Goal: Find specific page/section: Find specific page/section

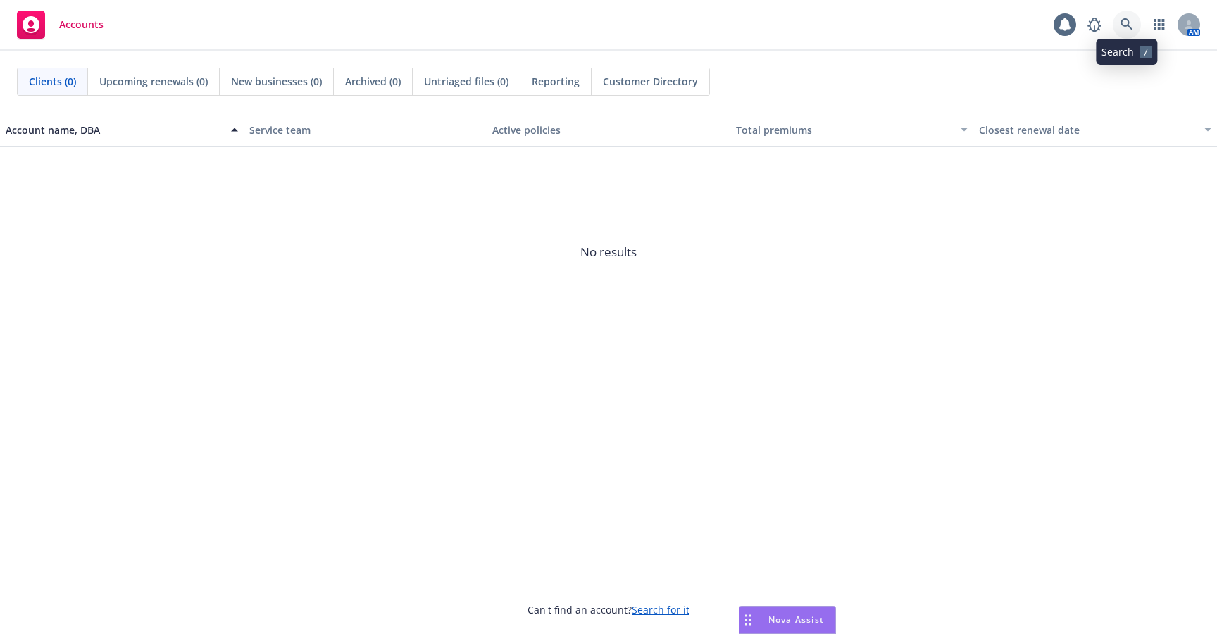
click at [1125, 29] on icon at bounding box center [1127, 24] width 13 height 13
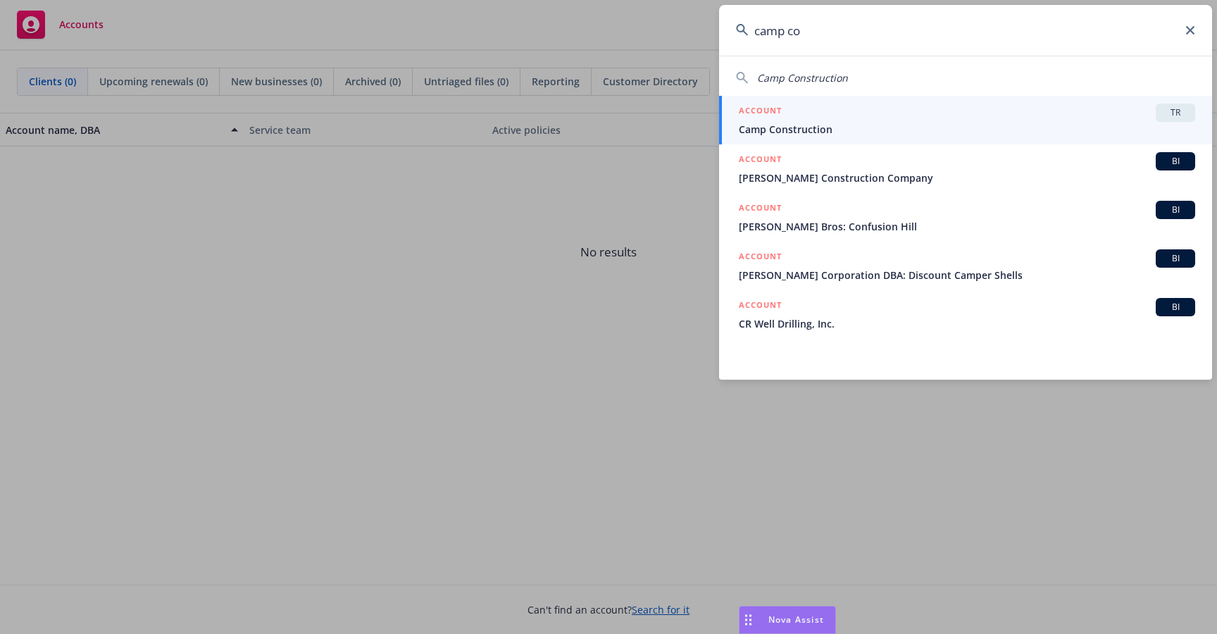
type input "camp co"
click at [1002, 120] on div "ACCOUNT TR" at bounding box center [967, 113] width 456 height 18
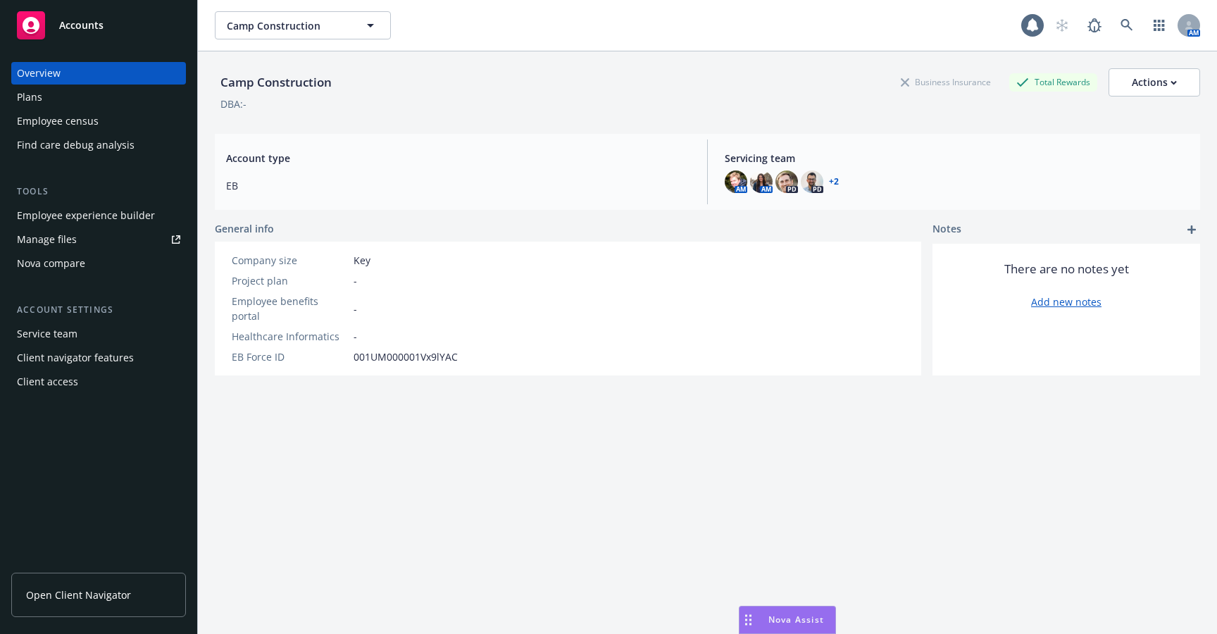
click at [107, 115] on div "Employee census" at bounding box center [98, 121] width 163 height 23
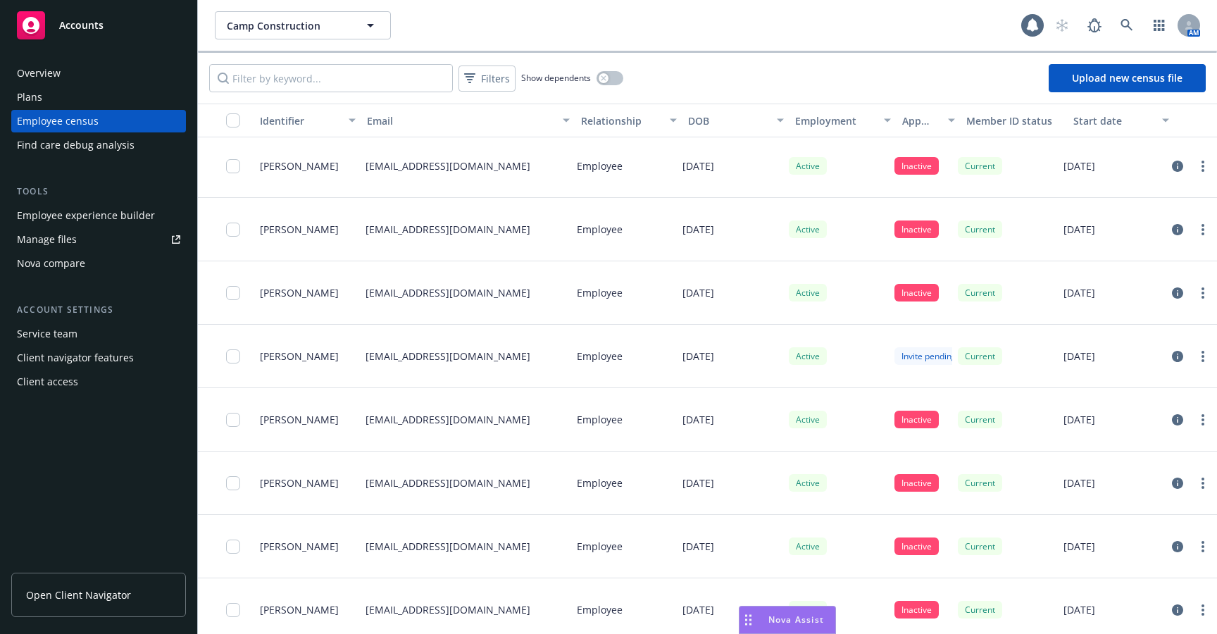
scroll to position [576, 0]
